Goal: Task Accomplishment & Management: Use online tool/utility

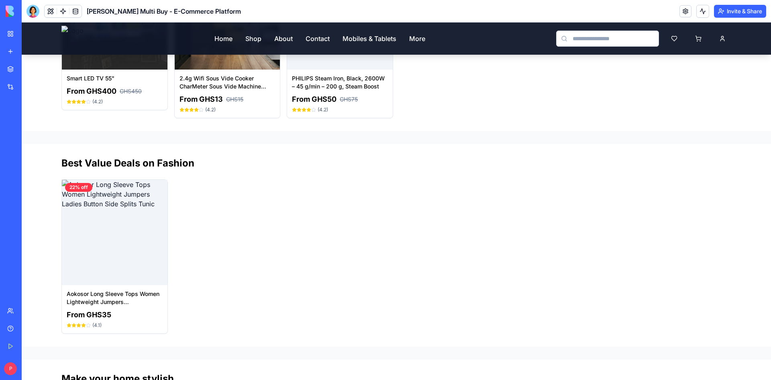
scroll to position [2162, 0]
click at [6, 324] on link "Help" at bounding box center [18, 328] width 32 height 16
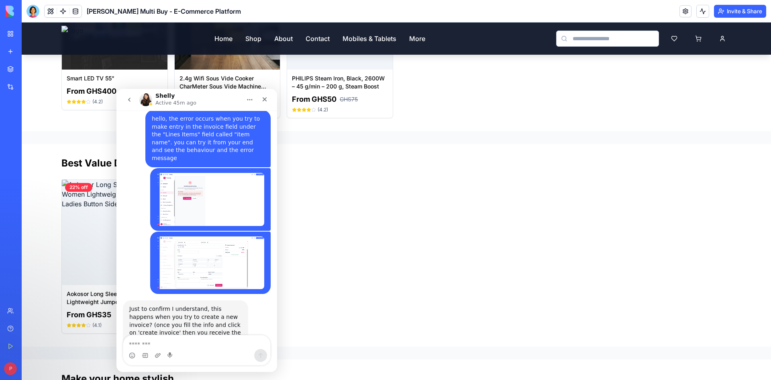
click at [30, 36] on div "My Workspace" at bounding box center [24, 34] width 10 height 8
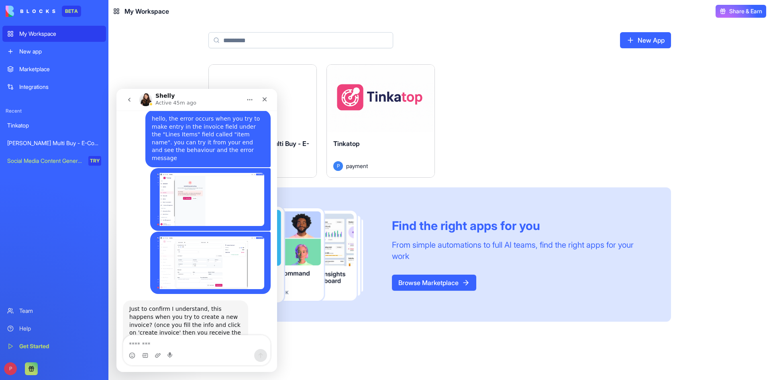
click at [389, 125] on div "Launch" at bounding box center [381, 98] width 108 height 67
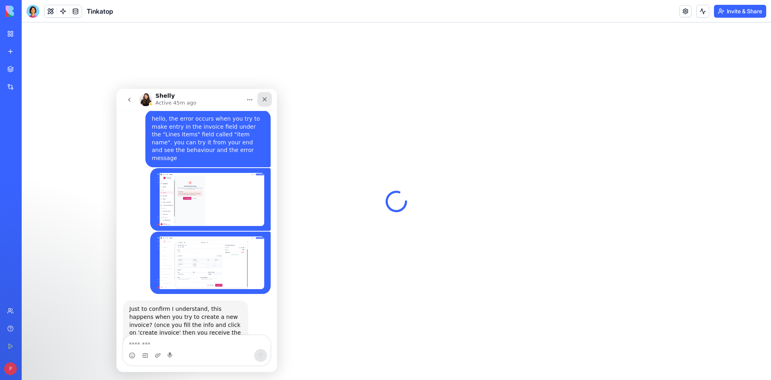
click at [268, 97] on icon "Close" at bounding box center [264, 99] width 6 height 6
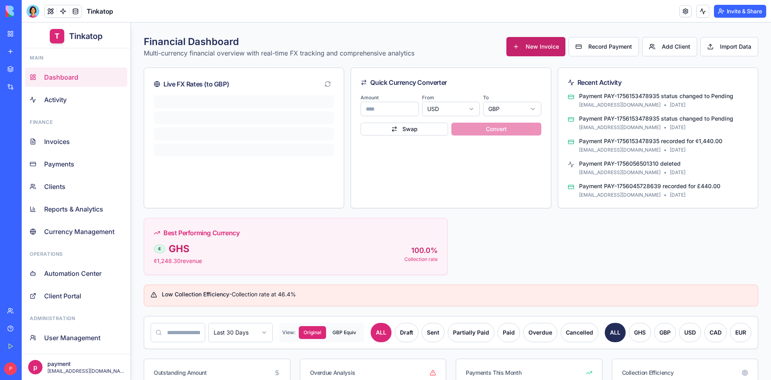
click at [517, 49] on button "New Invoice" at bounding box center [536, 46] width 59 height 19
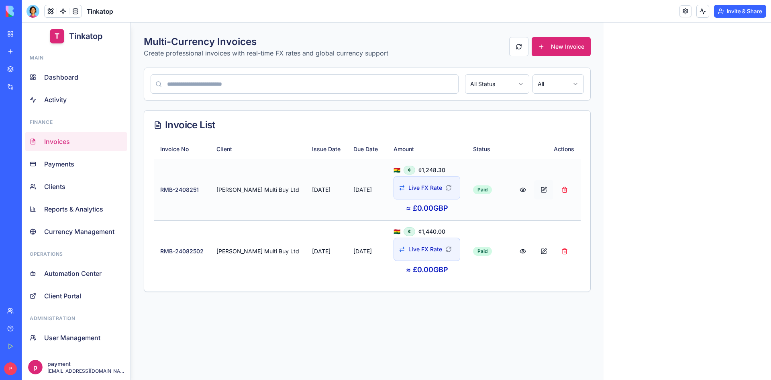
click at [534, 189] on button at bounding box center [543, 189] width 19 height 19
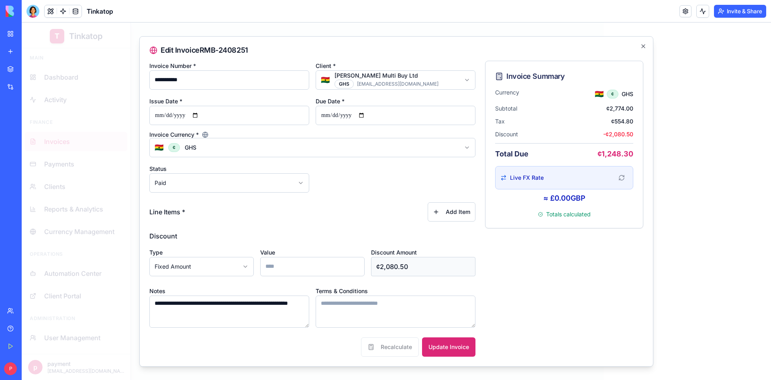
click at [203, 223] on form "**********" at bounding box center [312, 209] width 326 height 296
click at [448, 209] on button "Add Item" at bounding box center [452, 211] width 48 height 19
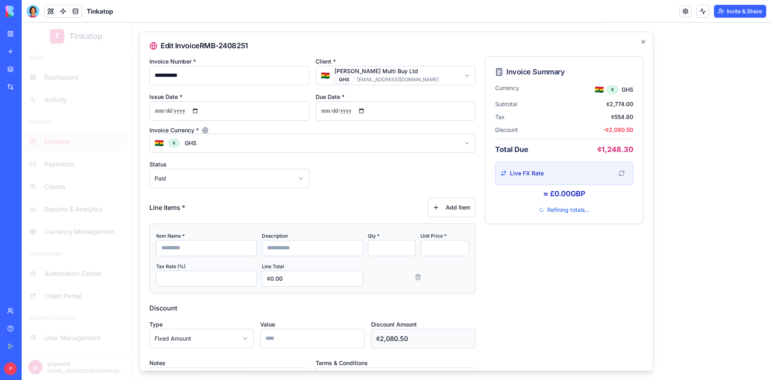
click at [206, 248] on input at bounding box center [206, 247] width 101 height 16
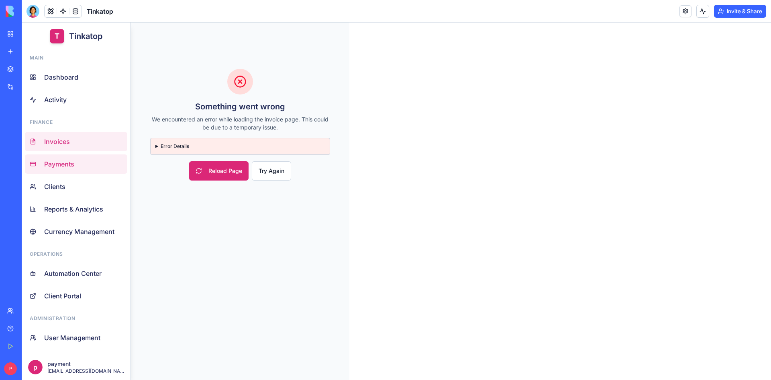
click at [59, 163] on span "Payments" at bounding box center [59, 164] width 30 height 10
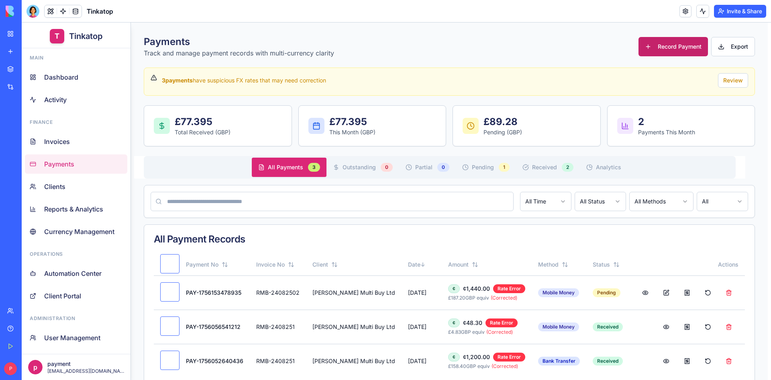
click at [639, 51] on button "Record Payment" at bounding box center [673, 46] width 69 height 19
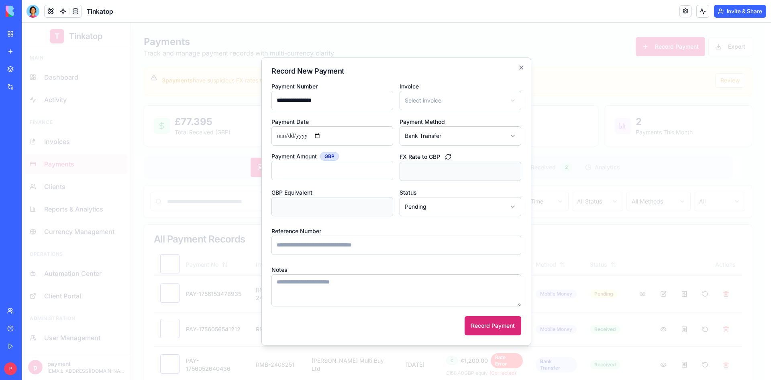
click at [468, 104] on body "T Tinkatop Main Dashboard Activity Finance Invoices Payments Clients Reports & …" at bounding box center [393, 213] width 743 height 383
click at [523, 65] on body "T Tinkatop Main Dashboard Activity Finance Invoices Payments Clients Reports & …" at bounding box center [393, 213] width 743 height 383
click at [523, 65] on icon "button" at bounding box center [521, 67] width 6 height 6
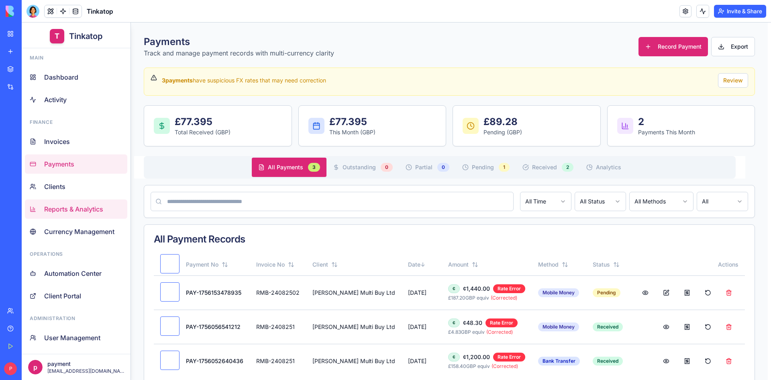
click at [74, 205] on span "Reports & Analytics" at bounding box center [73, 209] width 59 height 10
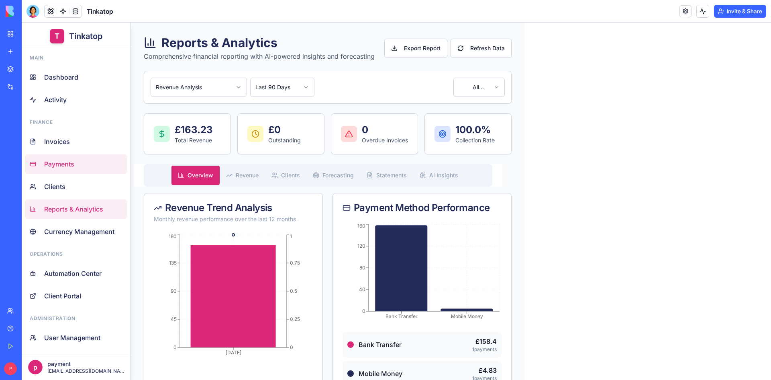
click at [84, 169] on link "Payments" at bounding box center [76, 163] width 102 height 19
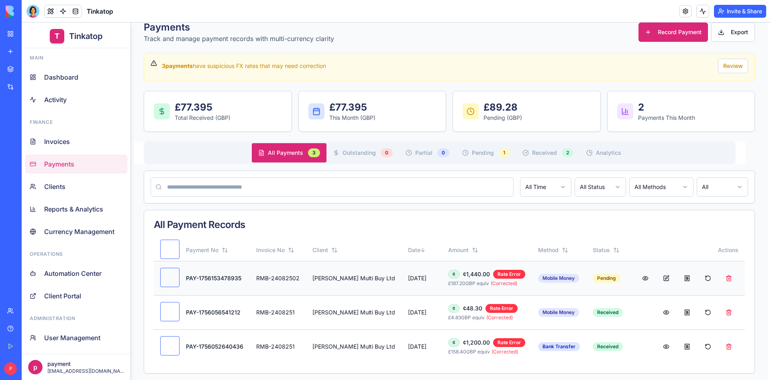
scroll to position [21, 0]
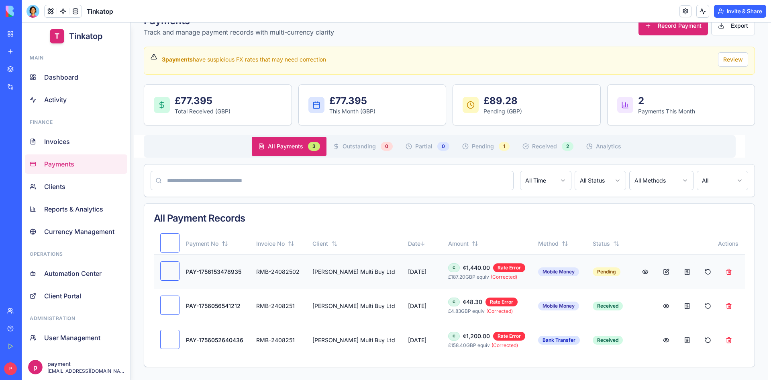
click at [678, 270] on button at bounding box center [687, 271] width 19 height 19
click at [636, 274] on button at bounding box center [645, 271] width 19 height 19
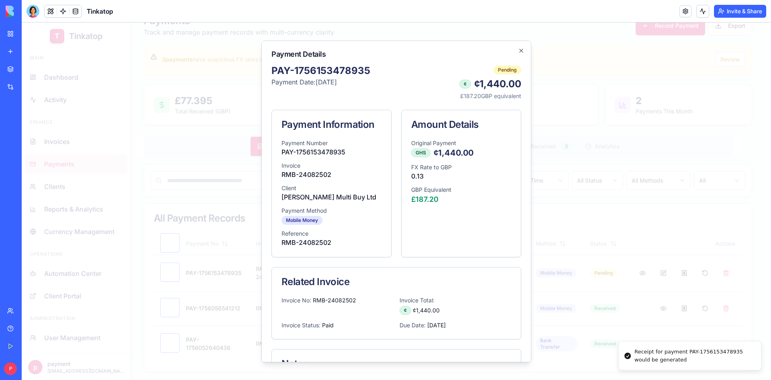
scroll to position [75, 0]
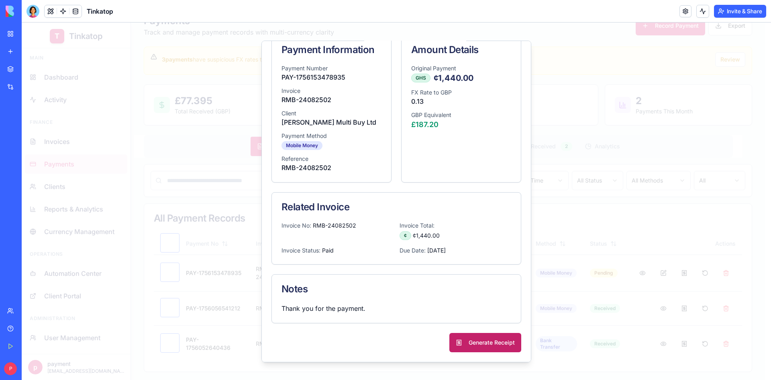
click at [470, 342] on button "Generate Receipt" at bounding box center [485, 341] width 72 height 19
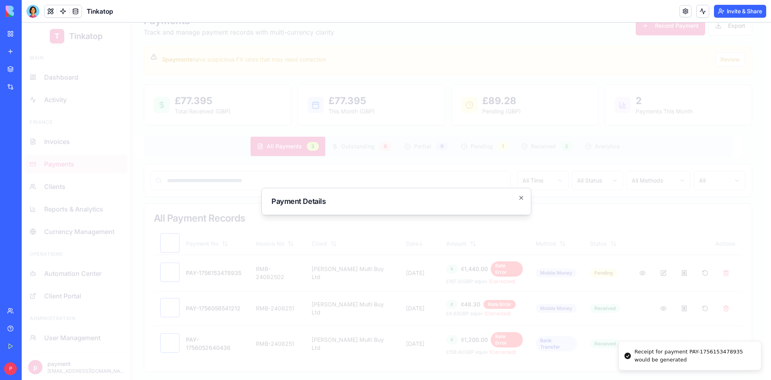
click at [581, 270] on div at bounding box center [397, 200] width 750 height 357
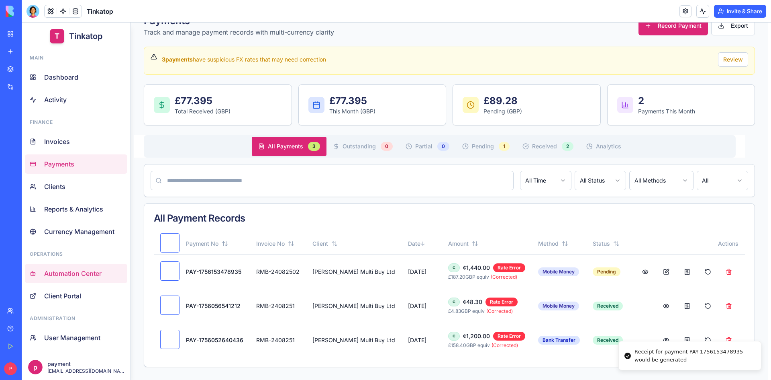
click at [66, 273] on span "Automation Center" at bounding box center [72, 273] width 57 height 10
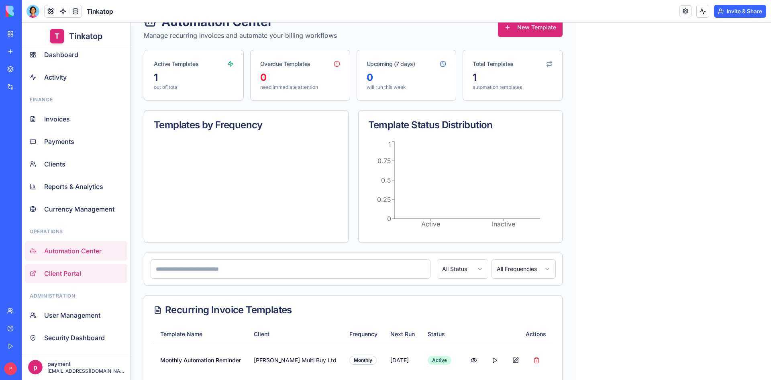
scroll to position [42, 0]
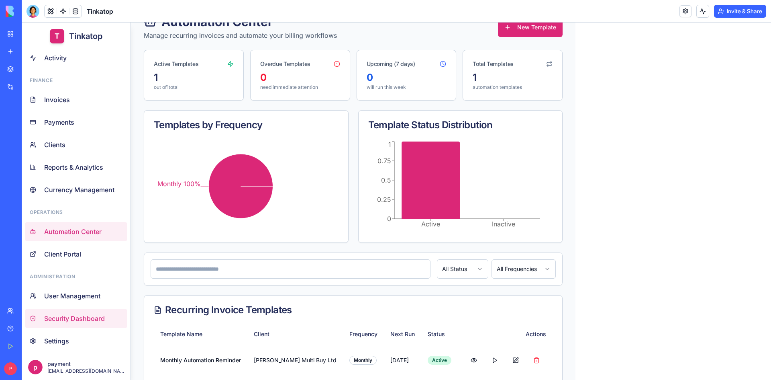
click at [84, 324] on link "Security Dashboard" at bounding box center [76, 317] width 102 height 19
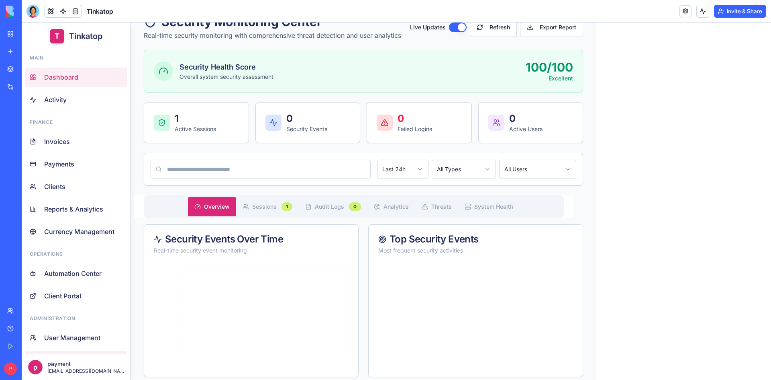
click at [79, 76] on link "Dashboard" at bounding box center [76, 76] width 102 height 19
